Goal: Contribute content: Contribute content

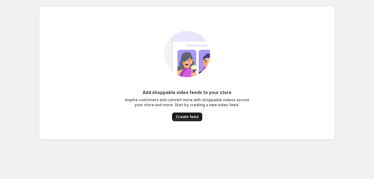
click at [188, 117] on span "Create feed" at bounding box center [187, 116] width 23 height 5
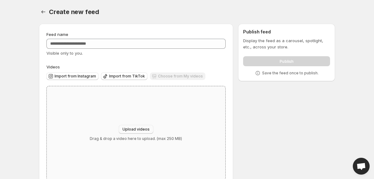
click at [135, 128] on span "Upload videos" at bounding box center [136, 129] width 27 height 5
type input "**********"
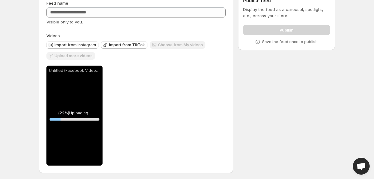
scroll to position [33, 0]
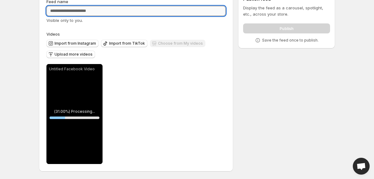
click at [85, 13] on input "Feed name" at bounding box center [135, 11] width 179 height 10
type input "**********"
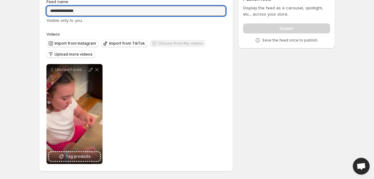
scroll to position [0, 0]
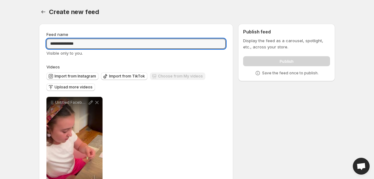
click at [282, 61] on div "Publish" at bounding box center [286, 60] width 87 height 12
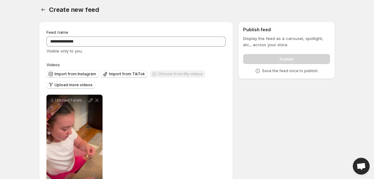
scroll to position [33, 0]
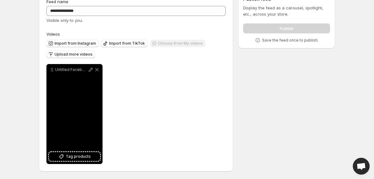
click at [93, 112] on div "Untitled Facebook Video" at bounding box center [74, 114] width 56 height 100
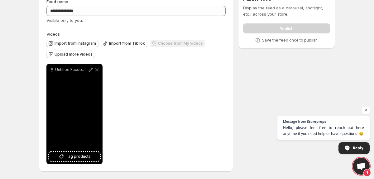
click at [92, 88] on div "Untitled Facebook Video" at bounding box center [74, 114] width 56 height 100
click at [82, 156] on span "Tag products" at bounding box center [78, 156] width 25 height 6
click at [88, 155] on div "Charm Poms" at bounding box center [74, 154] width 51 height 12
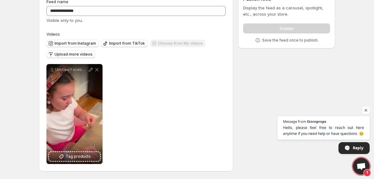
scroll to position [0, 0]
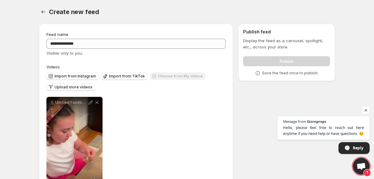
click at [279, 60] on div "Publish" at bounding box center [286, 60] width 87 height 12
click at [280, 71] on p "Save the feed once to publish." at bounding box center [290, 72] width 56 height 5
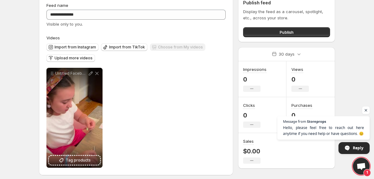
scroll to position [33, 0]
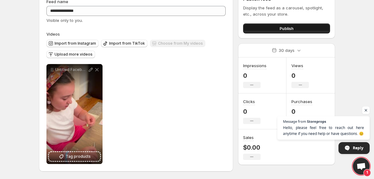
click at [283, 28] on span "Publish" at bounding box center [287, 28] width 14 height 6
click at [290, 29] on span "Publish" at bounding box center [287, 28] width 14 height 6
